Goal: Complete application form

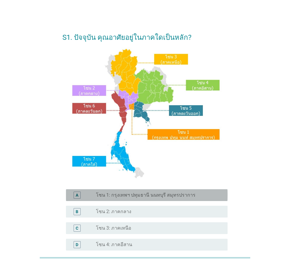
click at [129, 192] on label "โซน 1: กรุงเทพฯ ปทุมธานี นนทบุรี สมุทรปราการ" at bounding box center [146, 195] width 100 height 6
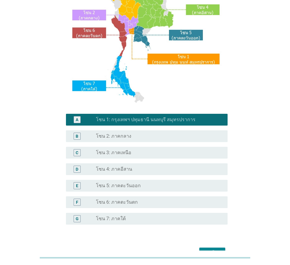
scroll to position [111, 0]
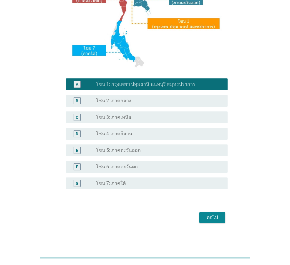
click at [211, 218] on div "ต่อไป" at bounding box center [212, 217] width 17 height 7
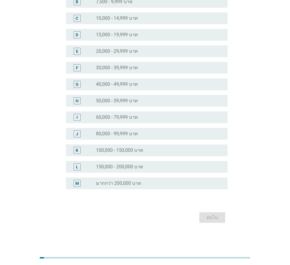
scroll to position [0, 0]
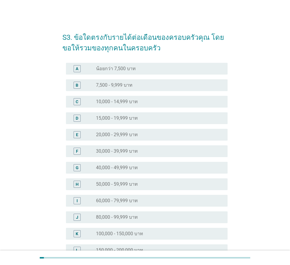
click at [126, 151] on label "30,000 - 39,999 บาท" at bounding box center [117, 151] width 42 height 6
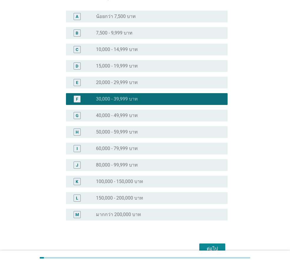
scroll to position [83, 0]
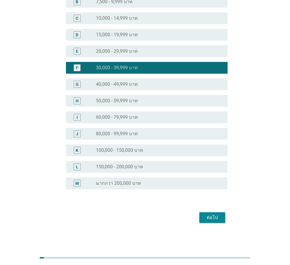
click at [213, 218] on div "ต่อไป" at bounding box center [212, 217] width 17 height 7
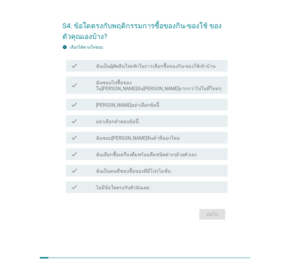
scroll to position [0, 0]
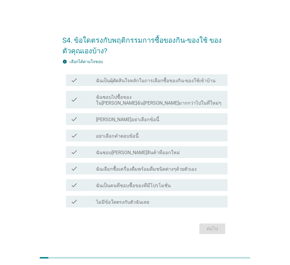
click at [131, 80] on div "check_box_outline_blank ฉันเป็นผุ้ตัดสินใจหลักในการเลือกซื้อของกิน-ของใช้เข้าบ้…" at bounding box center [159, 80] width 127 height 7
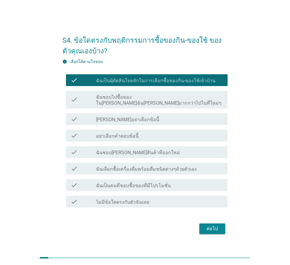
click at [214, 225] on div "ต่อไป" at bounding box center [212, 228] width 17 height 7
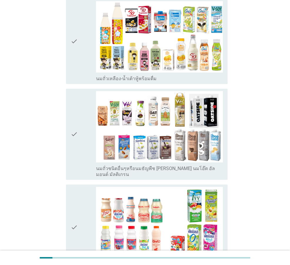
scroll to position [265, 0]
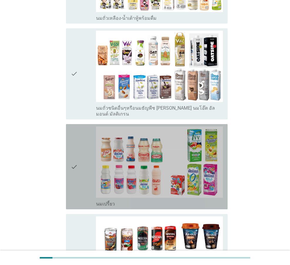
click at [74, 149] on icon "check" at bounding box center [74, 166] width 7 height 80
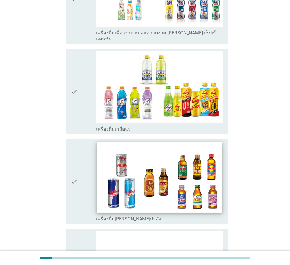
scroll to position [1178, 0]
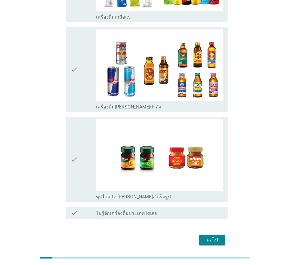
click at [215, 236] on div "ต่อไป" at bounding box center [212, 239] width 17 height 7
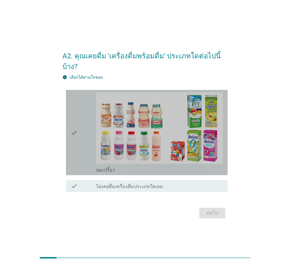
click at [79, 127] on div "check" at bounding box center [83, 132] width 25 height 80
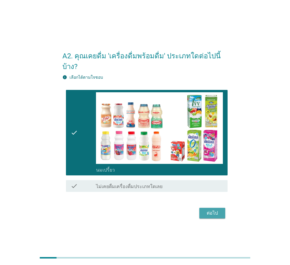
click at [216, 210] on div "ต่อไป" at bounding box center [212, 213] width 17 height 7
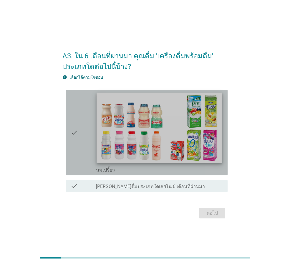
click at [134, 148] on img at bounding box center [160, 128] width 126 height 71
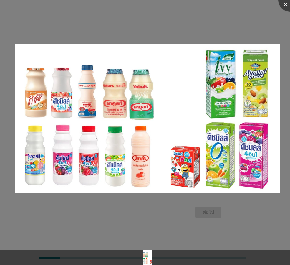
click at [177, 229] on div at bounding box center [145, 132] width 290 height 265
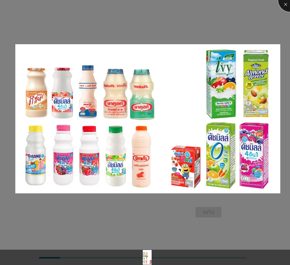
click at [285, 5] on div at bounding box center [290, 0] width 24 height 24
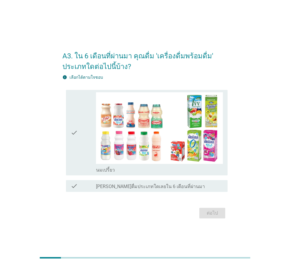
click at [74, 148] on icon "check" at bounding box center [74, 132] width 7 height 80
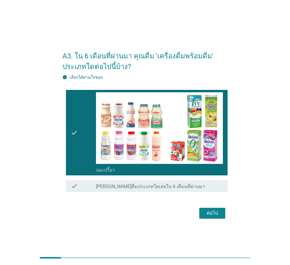
click at [210, 213] on div "ต่อไป" at bounding box center [212, 213] width 17 height 7
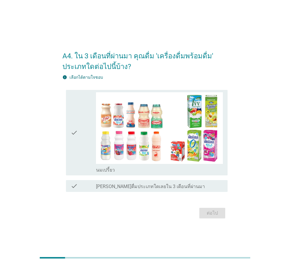
click at [78, 138] on icon "check" at bounding box center [74, 132] width 7 height 80
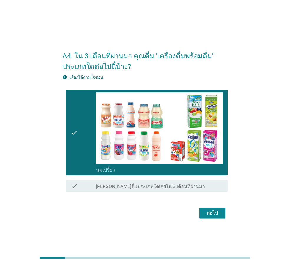
click at [214, 216] on div "ต่อไป" at bounding box center [212, 213] width 17 height 7
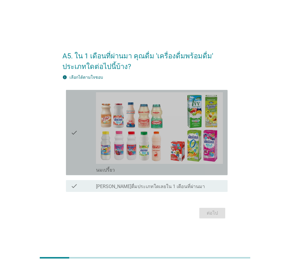
click at [73, 132] on icon "check" at bounding box center [74, 132] width 7 height 80
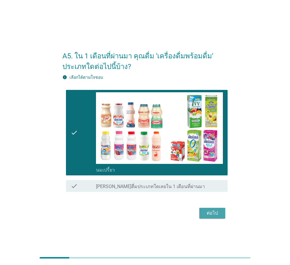
click at [217, 215] on div "ต่อไป" at bounding box center [212, 213] width 17 height 7
